Goal: Task Accomplishment & Management: Manage account settings

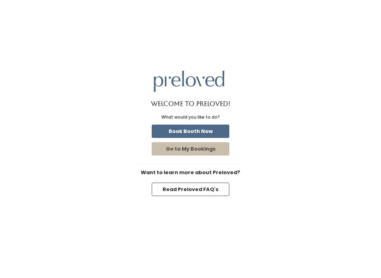
click at [211, 128] on button "Book Booth Now" at bounding box center [191, 131] width 78 height 13
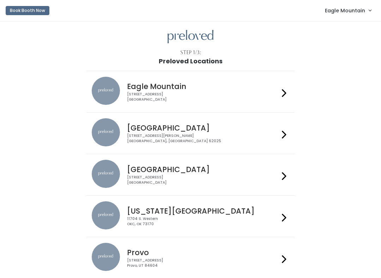
click at [353, 14] on span "Eagle Mountain" at bounding box center [345, 11] width 40 height 8
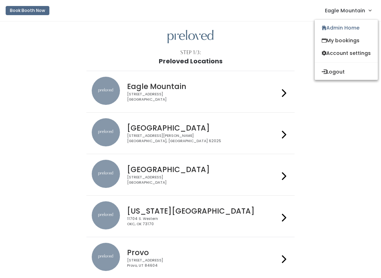
click at [349, 27] on link "Admin Home" at bounding box center [345, 27] width 63 height 13
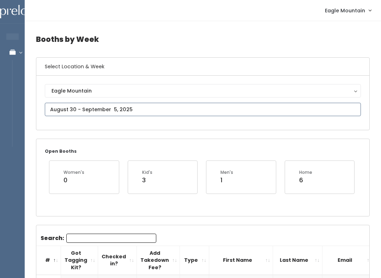
click at [170, 111] on input "text" at bounding box center [203, 109] width 316 height 13
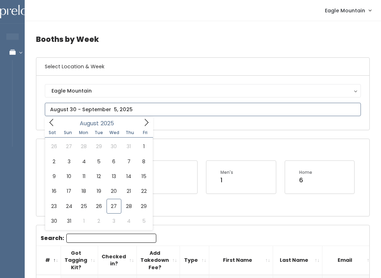
type input "[DATE] to [DATE]"
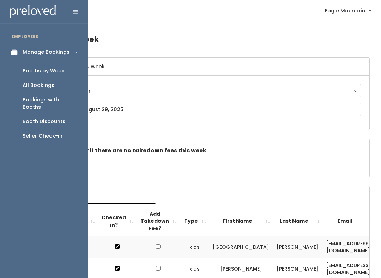
click at [62, 118] on div "Booth Discounts" at bounding box center [44, 121] width 43 height 7
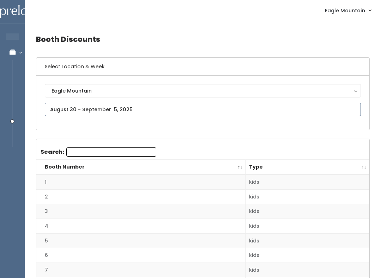
click at [167, 109] on input "text" at bounding box center [203, 109] width 316 height 13
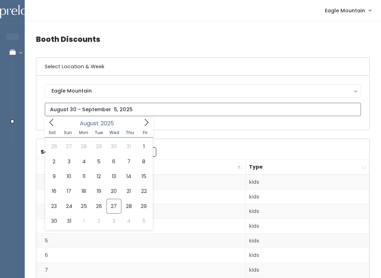
type input "August 23 to August 29"
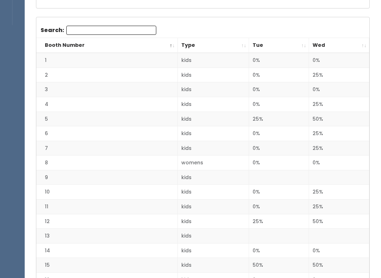
scroll to position [122, 0]
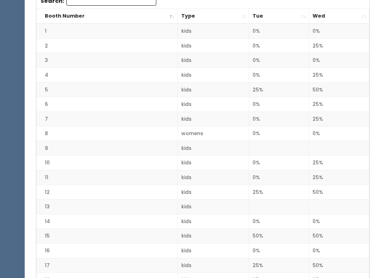
click at [368, 14] on th "Wed" at bounding box center [339, 16] width 60 height 15
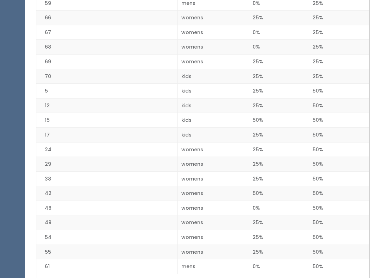
scroll to position [961, 0]
